Goal: Task Accomplishment & Management: Use online tool/utility

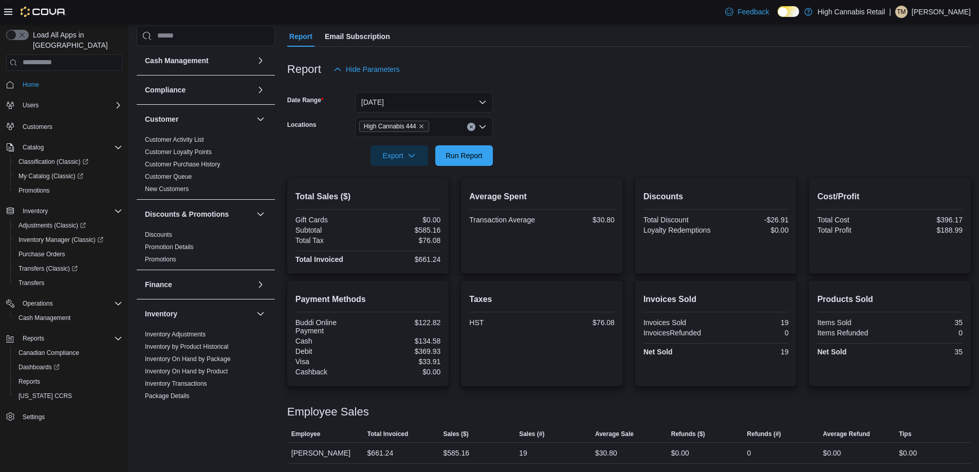
scroll to position [431, 0]
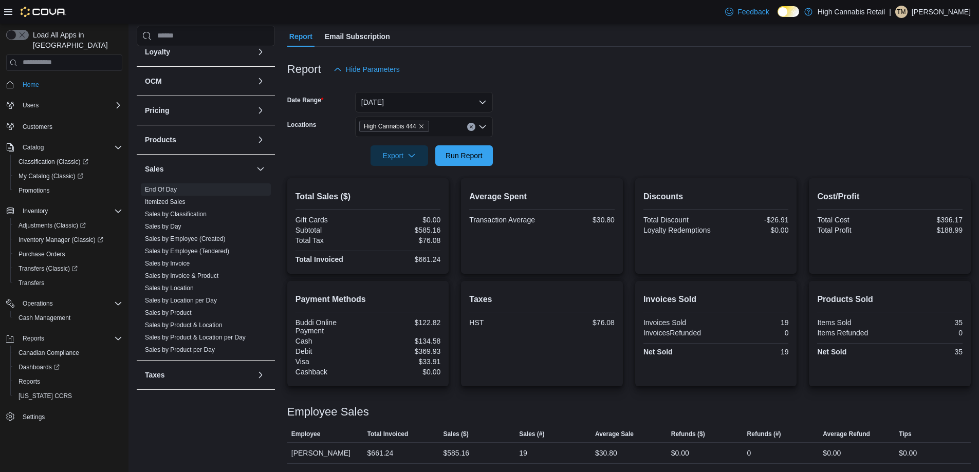
click at [12, 10] on icon at bounding box center [8, 12] width 8 height 8
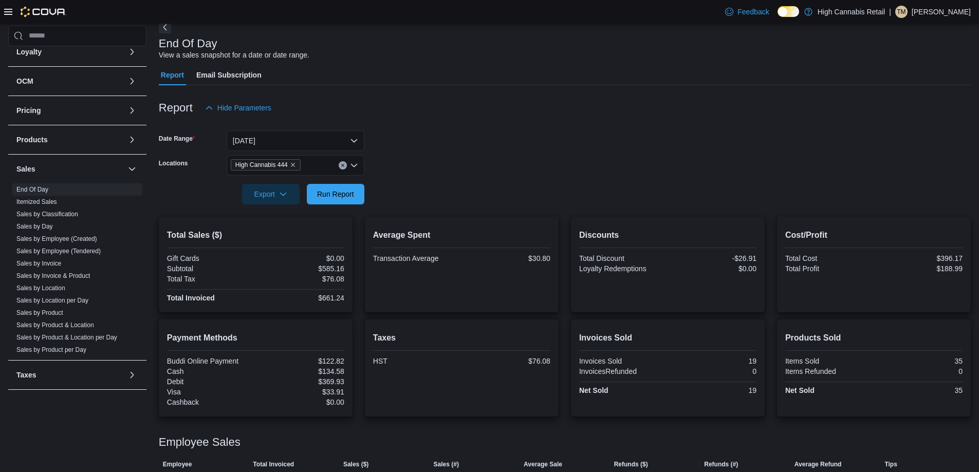
scroll to position [0, 0]
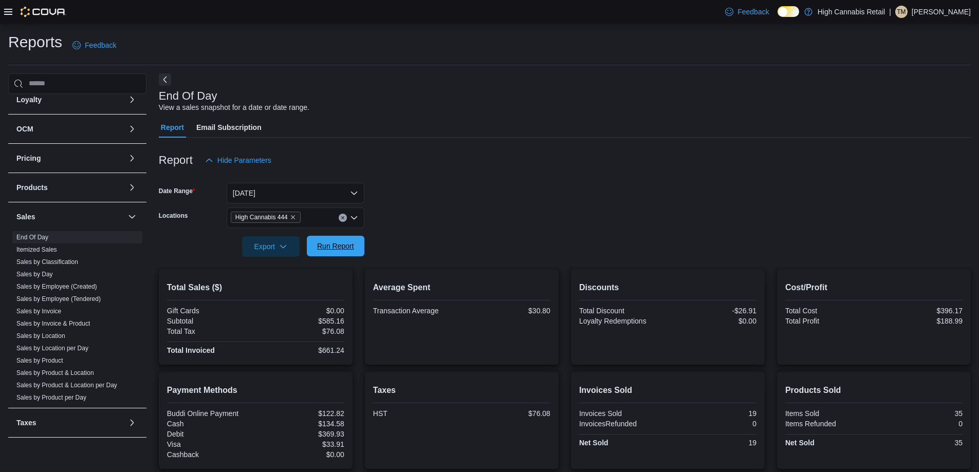
click at [337, 250] on span "Run Report" at bounding box center [335, 246] width 37 height 10
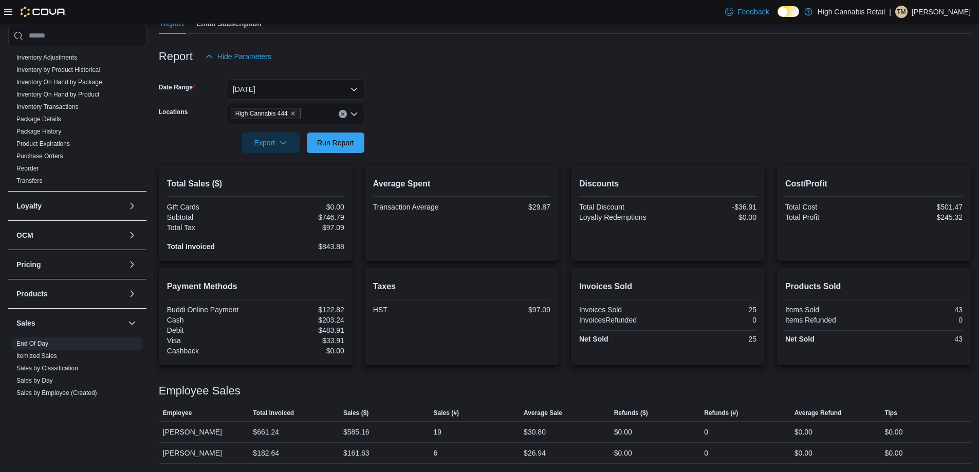
scroll to position [71, 0]
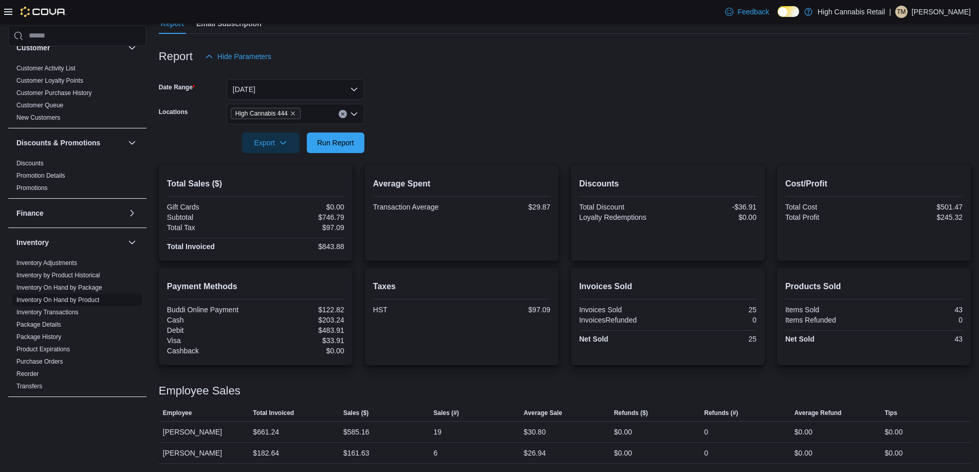
click at [90, 299] on link "Inventory On Hand by Product" at bounding box center [57, 300] width 83 height 7
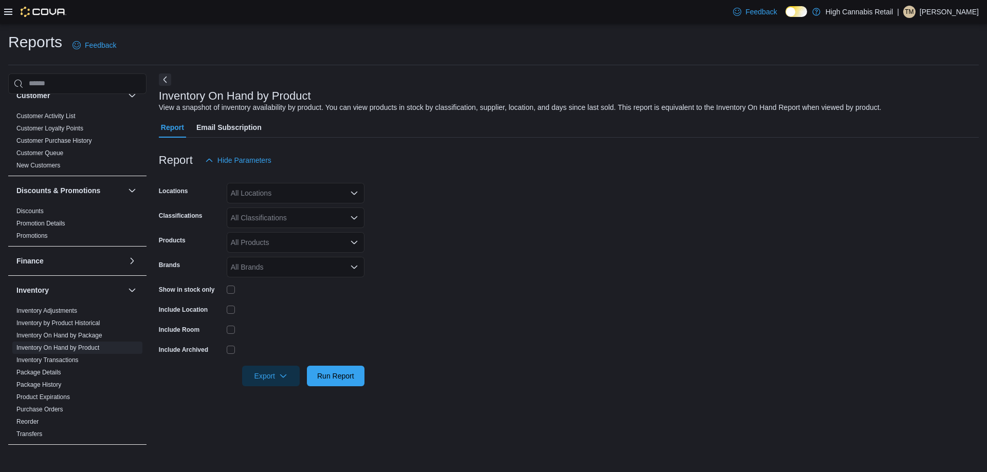
click at [256, 187] on div "All Locations" at bounding box center [296, 193] width 138 height 21
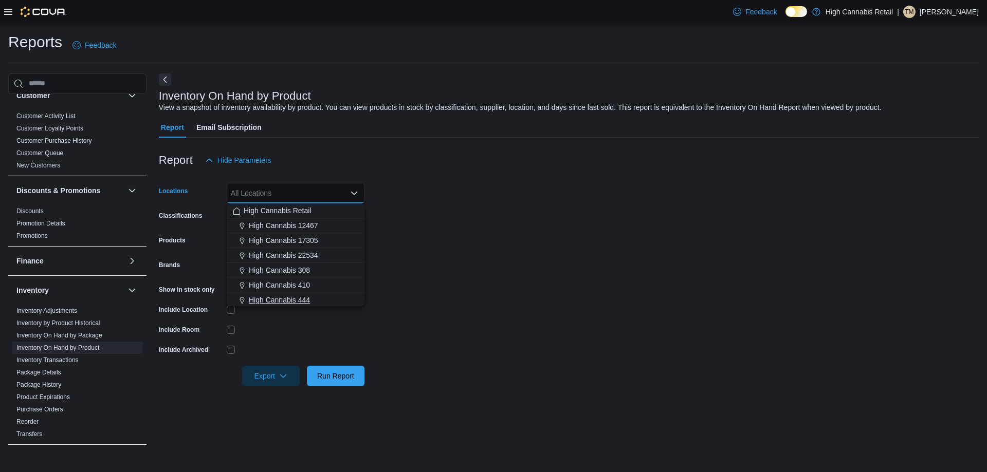
click at [297, 302] on span "High Cannabis 444" at bounding box center [279, 300] width 61 height 10
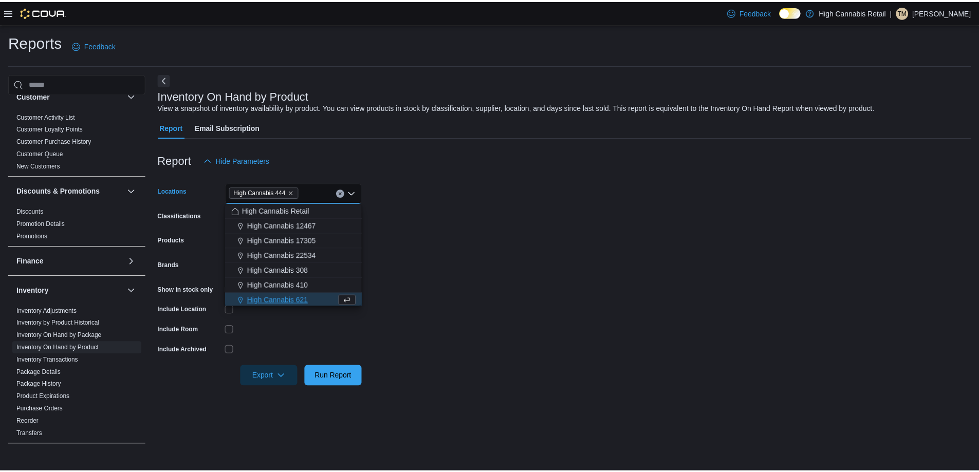
scroll to position [2, 0]
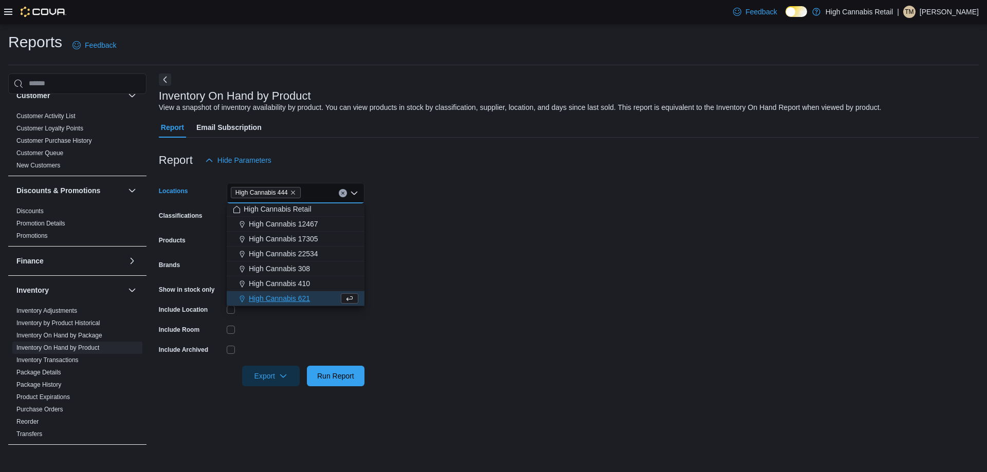
click at [403, 258] on form "Locations High Cannabis 444 Combo box. Selected. High Cannabis 444. Press Backs…" at bounding box center [569, 279] width 820 height 216
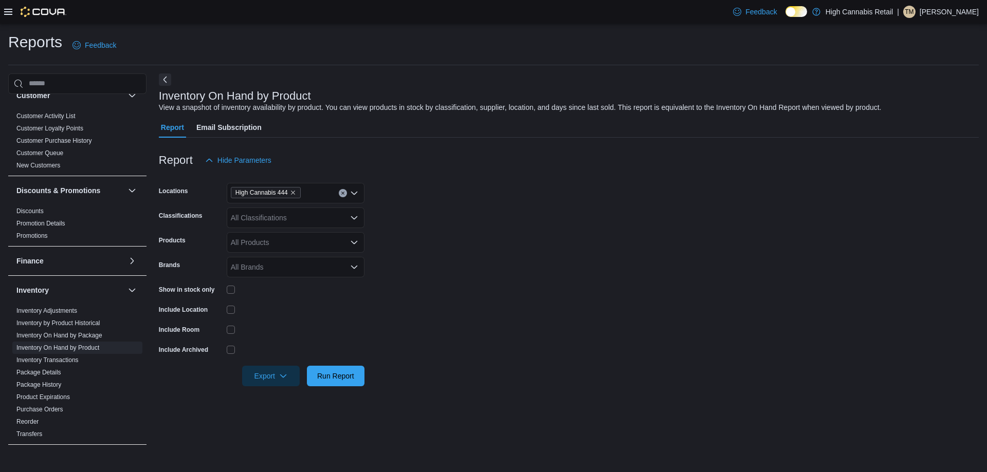
click at [306, 227] on div "All Classifications" at bounding box center [296, 218] width 138 height 21
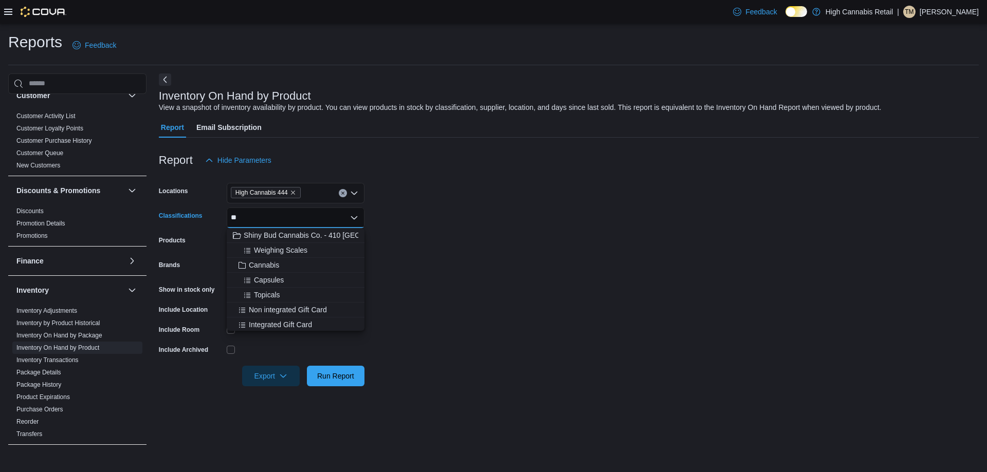
type input "***"
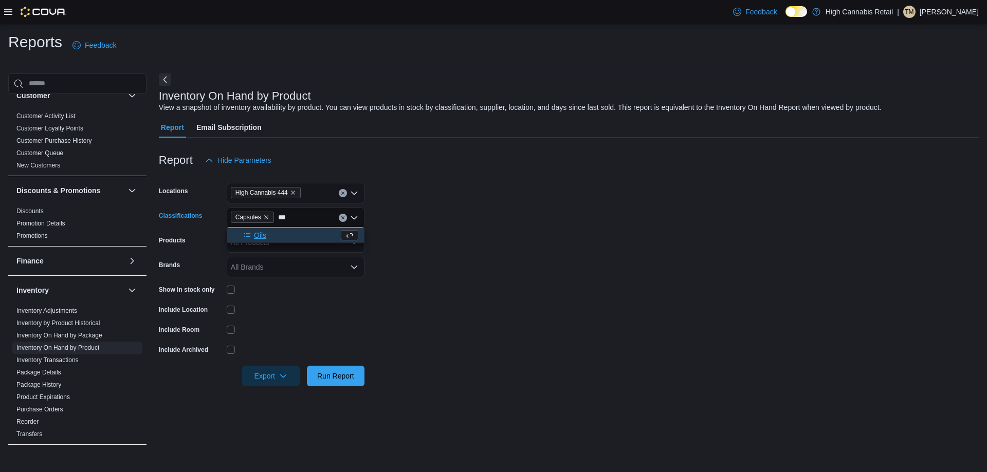
type input "****"
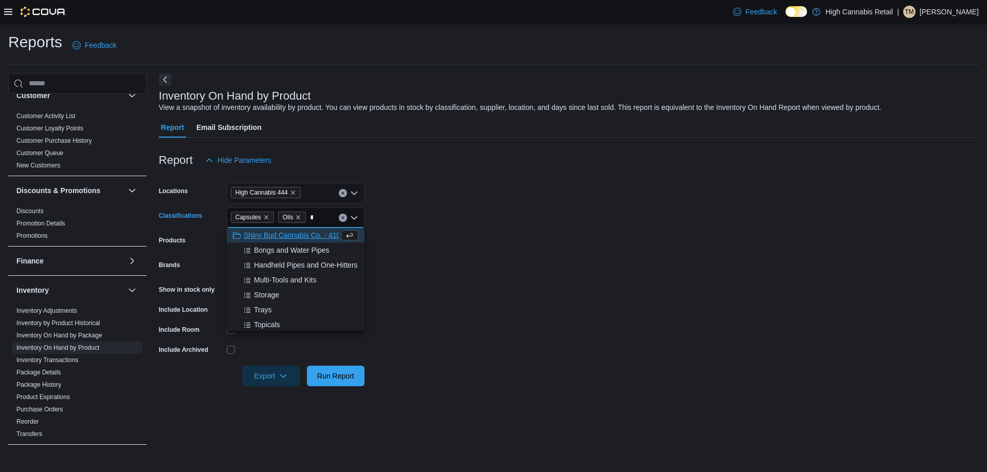
type input "***"
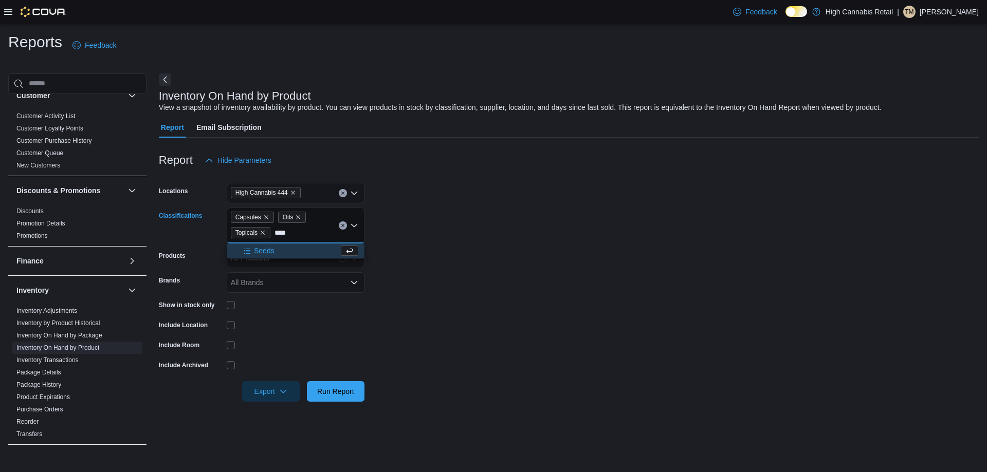
type input "*****"
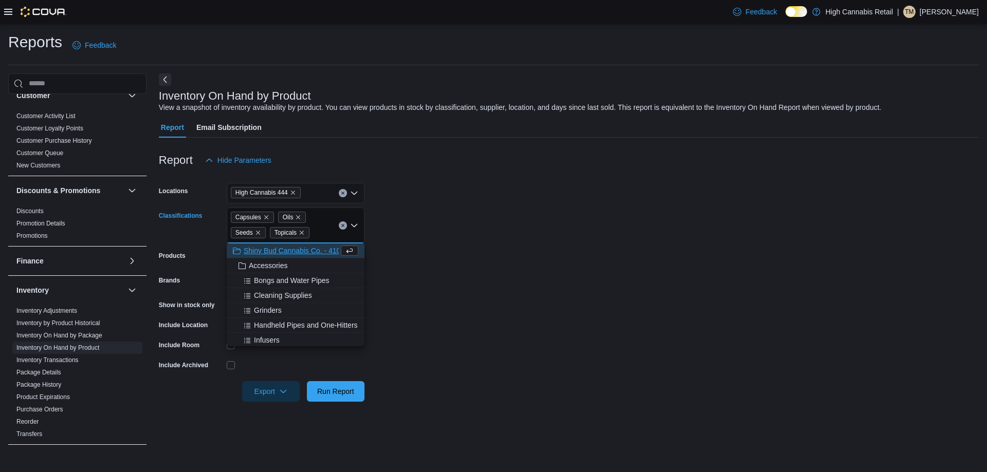
click at [406, 332] on form "Locations High Cannabis 444 Classifications Capsules Oils Seeds Topicals Combo …" at bounding box center [569, 286] width 820 height 231
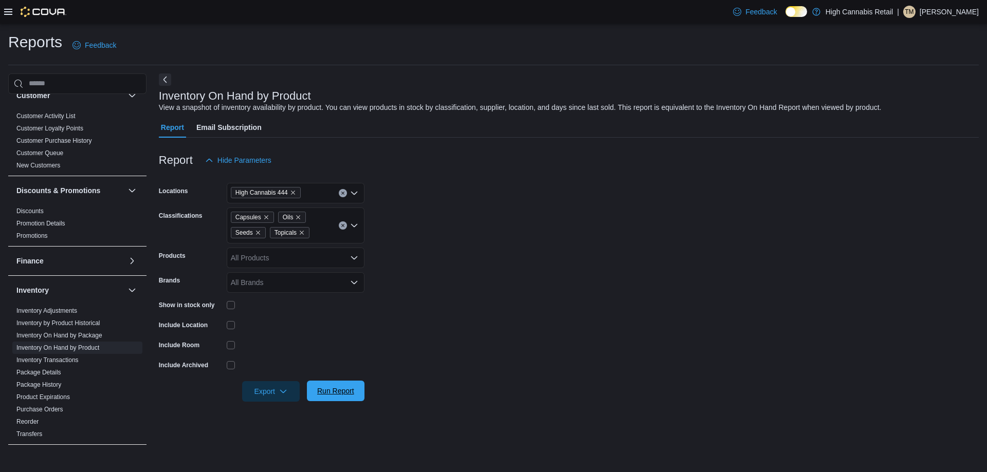
click at [335, 391] on span "Run Report" at bounding box center [335, 391] width 37 height 10
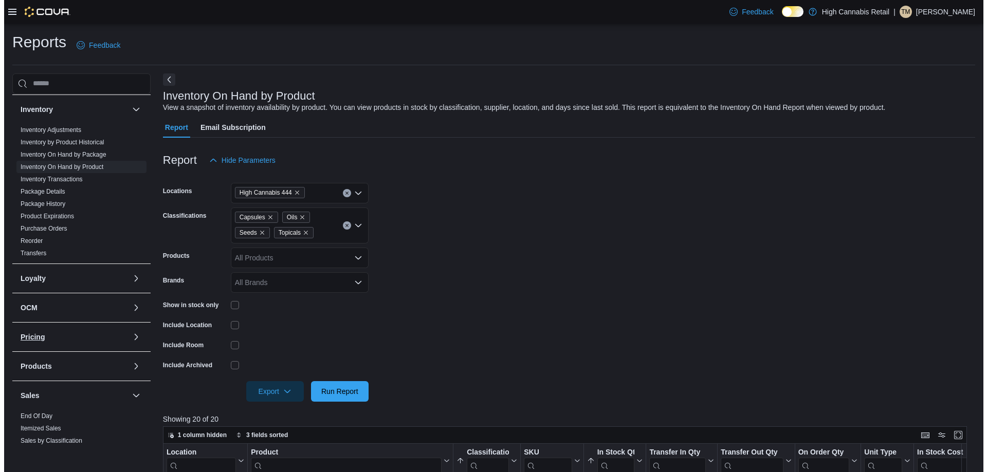
scroll to position [277, 0]
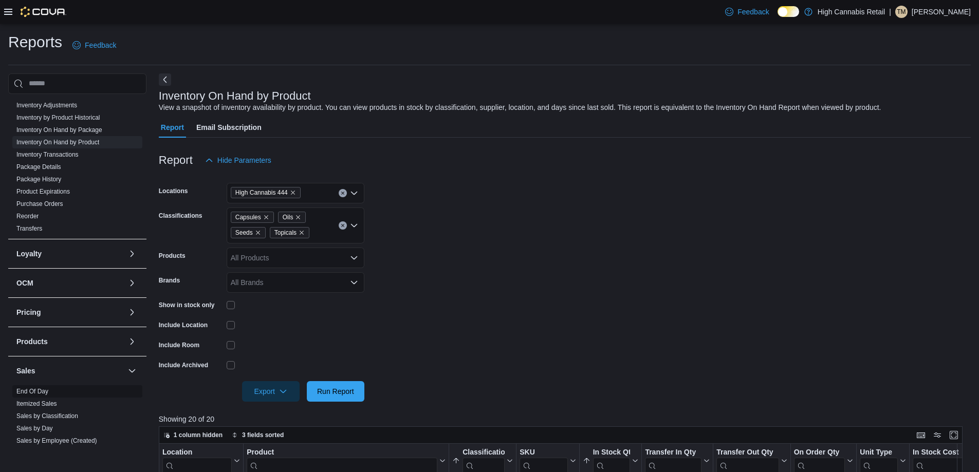
click at [37, 392] on link "End Of Day" at bounding box center [32, 391] width 32 height 7
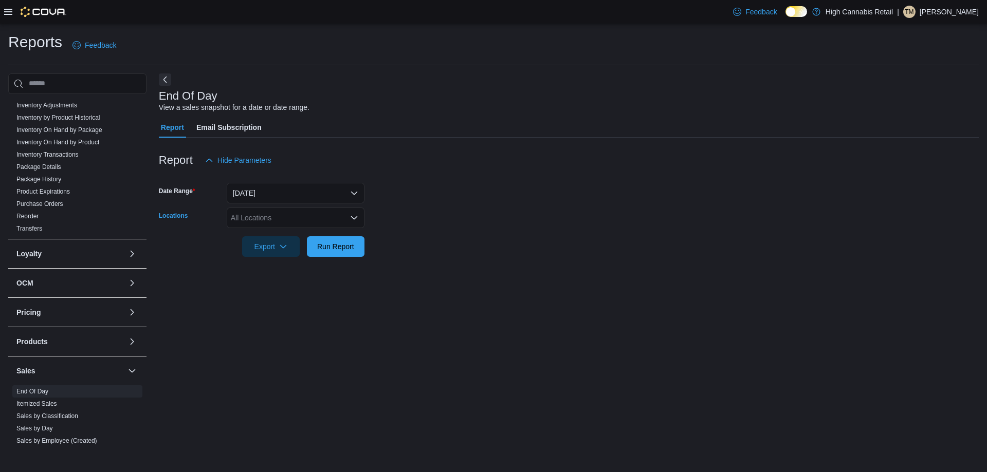
click at [269, 213] on div "All Locations" at bounding box center [296, 218] width 138 height 21
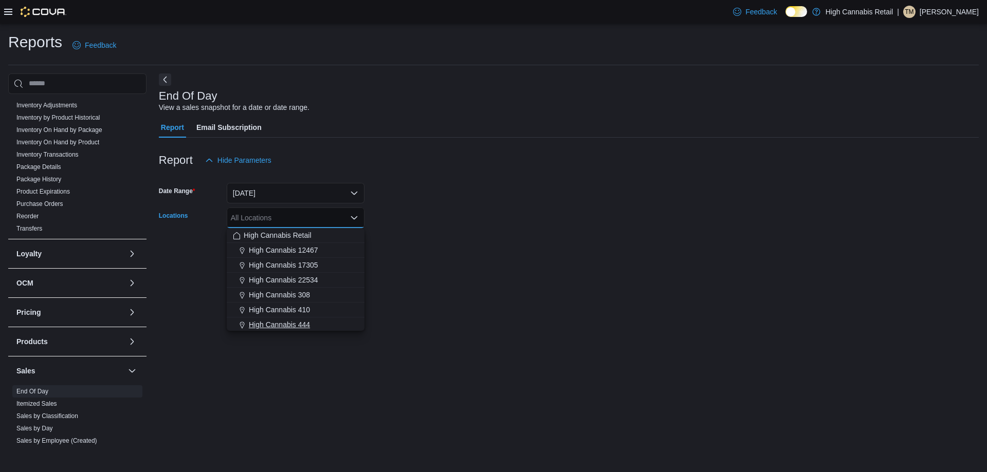
click at [318, 325] on div "High Cannabis 444" at bounding box center [295, 325] width 125 height 10
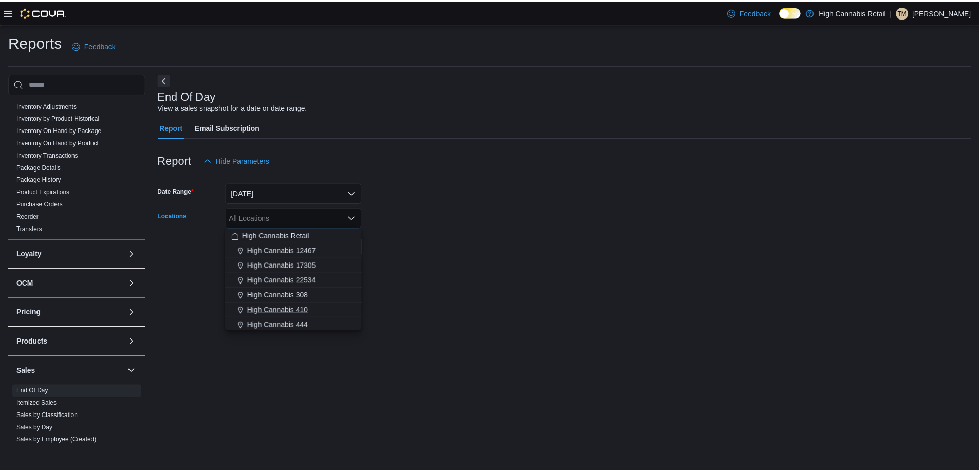
scroll to position [2, 0]
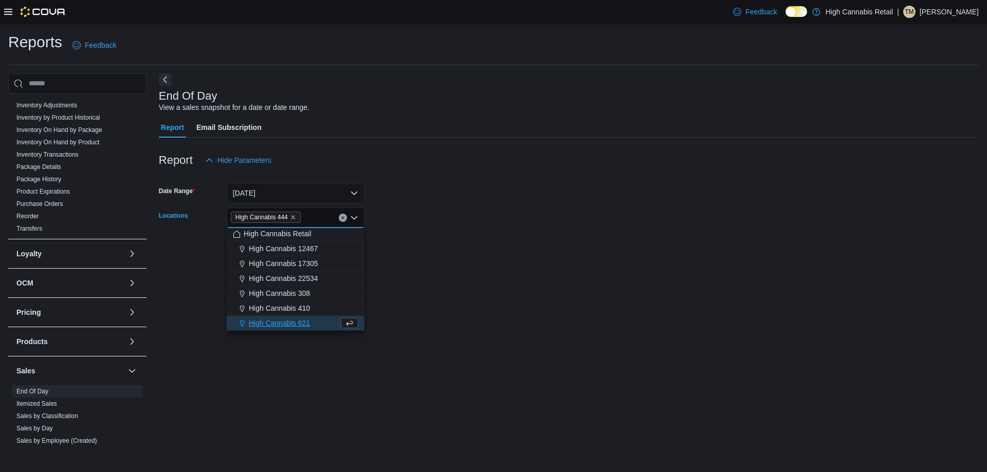
drag, startPoint x: 375, startPoint y: 301, endPoint x: 346, endPoint y: 288, distance: 31.1
click at [367, 298] on div "End Of Day View a sales snapshot for a date or date range. Report Email Subscri…" at bounding box center [569, 261] width 820 height 375
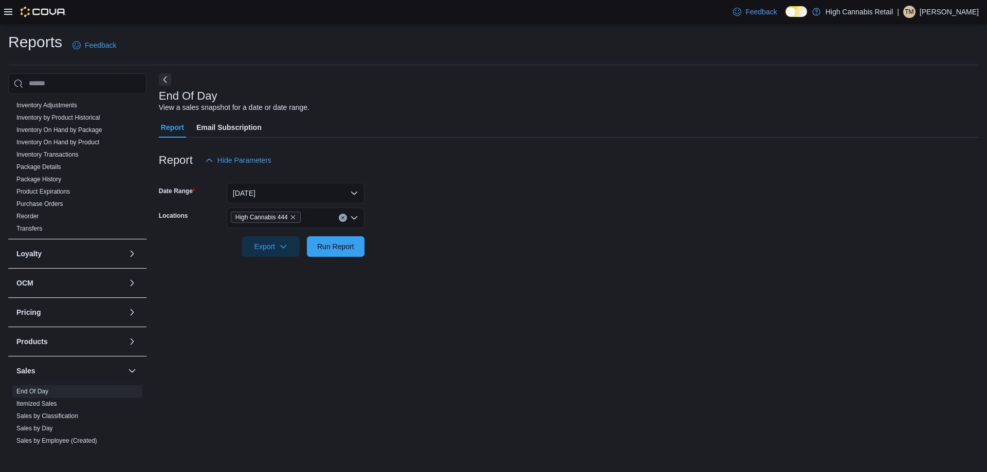
click at [305, 253] on div "Export Run Report" at bounding box center [262, 246] width 206 height 21
click at [320, 246] on span "Run Report" at bounding box center [335, 246] width 37 height 10
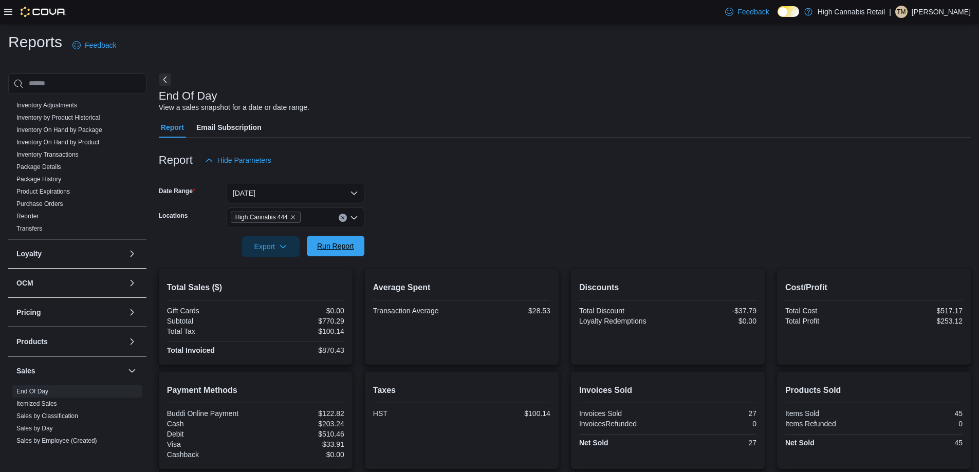
click at [345, 243] on span "Run Report" at bounding box center [335, 246] width 37 height 10
click at [343, 219] on icon "Clear input" at bounding box center [343, 218] width 4 height 4
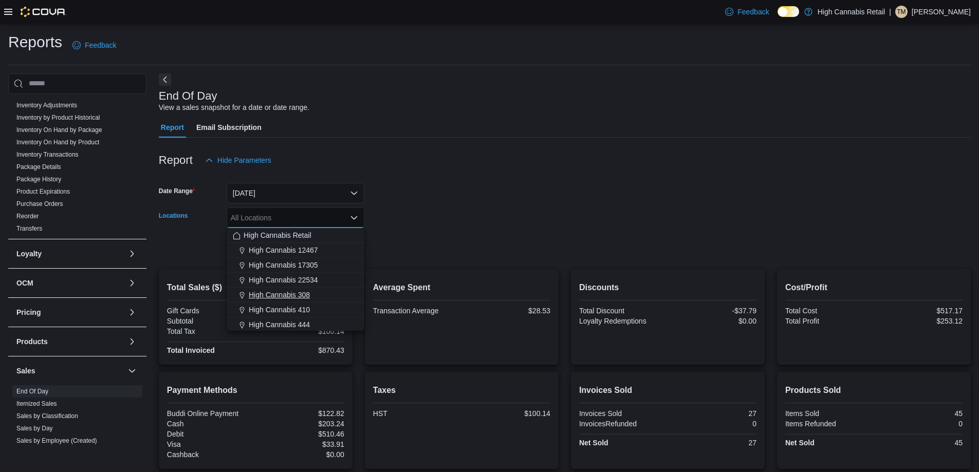
click at [320, 298] on div "High Cannabis 308" at bounding box center [295, 295] width 125 height 10
click at [427, 252] on form "Date Range [DATE] Locations High Cannabis 308 Combo box. Selected. High Cannabi…" at bounding box center [565, 214] width 812 height 86
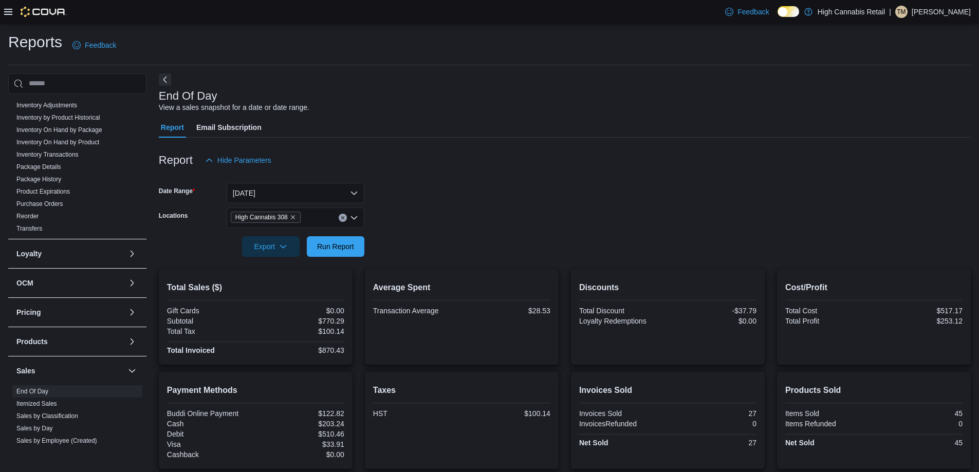
click at [367, 245] on form "Date Range [DATE] Locations High Cannabis 308 Export Run Report" at bounding box center [565, 214] width 812 height 86
click at [356, 245] on span "Run Report" at bounding box center [335, 246] width 45 height 21
click at [341, 219] on icon "Clear input" at bounding box center [343, 218] width 4 height 4
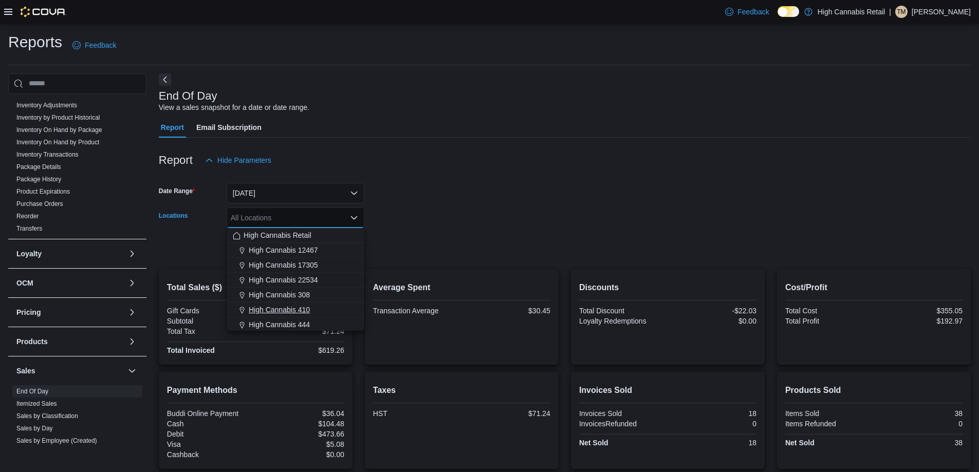
drag, startPoint x: 313, startPoint y: 328, endPoint x: 330, endPoint y: 309, distance: 25.1
click at [313, 327] on div "High Cannabis 444" at bounding box center [295, 325] width 125 height 10
click at [396, 259] on div at bounding box center [565, 263] width 812 height 12
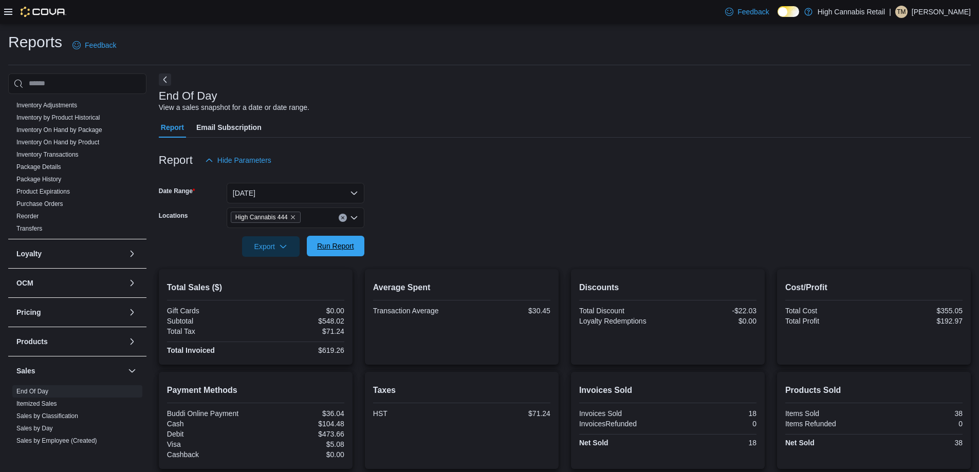
click at [357, 245] on span "Run Report" at bounding box center [335, 246] width 45 height 21
click at [355, 252] on span "Run Report" at bounding box center [335, 246] width 45 height 21
click at [319, 251] on span "Run Report" at bounding box center [335, 246] width 45 height 21
